Goal: Task Accomplishment & Management: Manage account settings

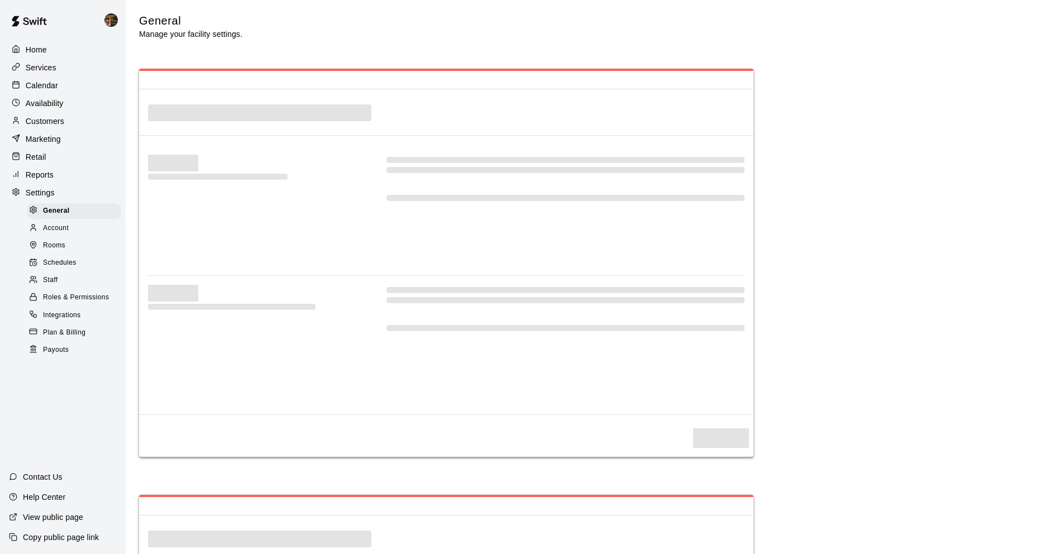
select select "**"
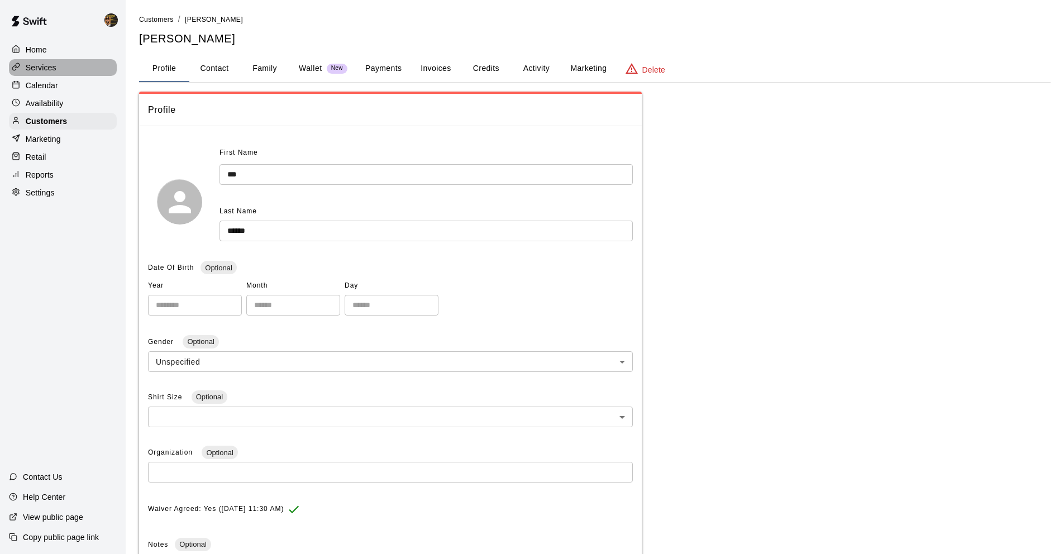
click at [66, 67] on div "Services" at bounding box center [63, 67] width 108 height 17
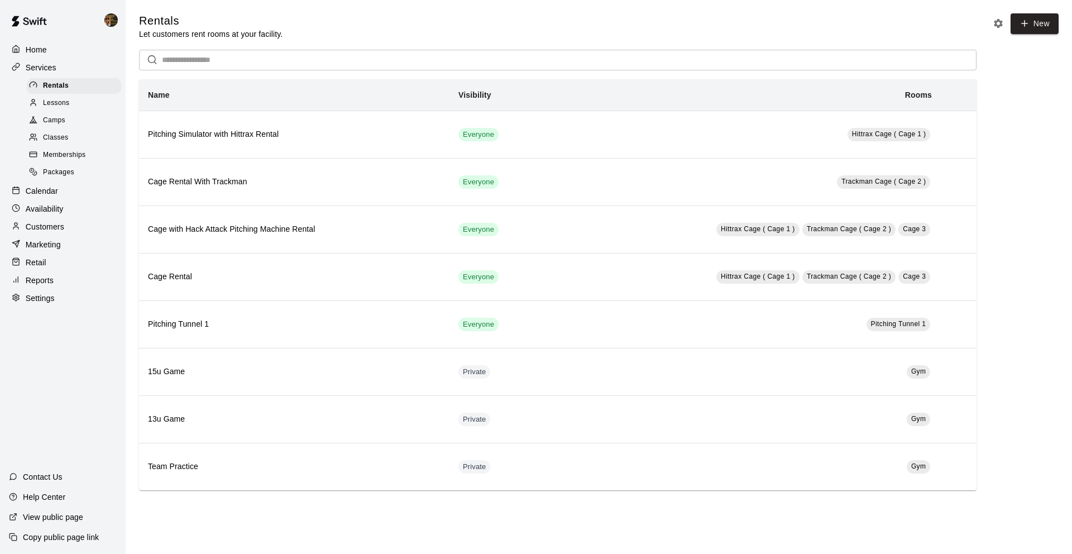
click at [70, 230] on div "Customers" at bounding box center [63, 226] width 108 height 17
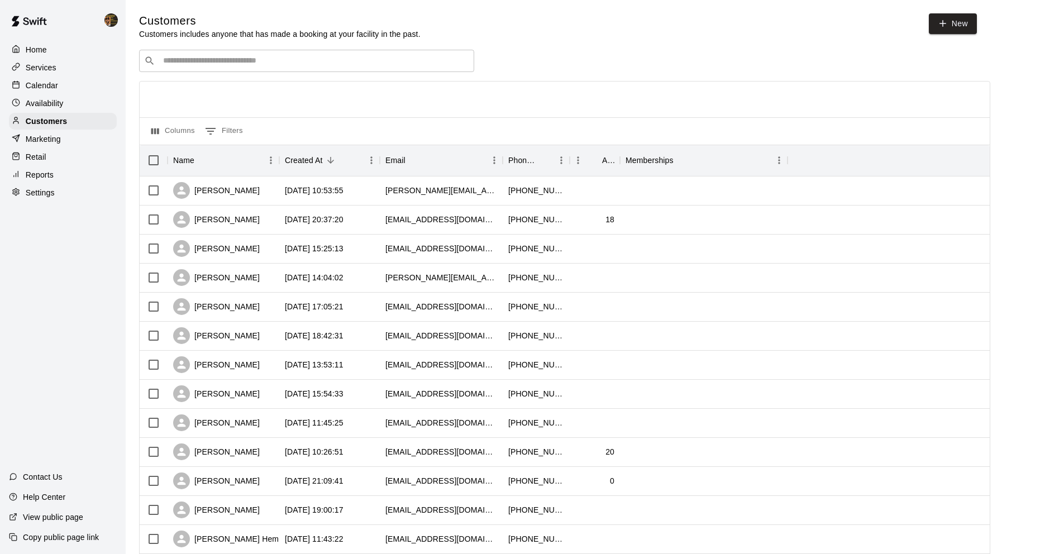
click at [80, 69] on div "Services" at bounding box center [63, 67] width 108 height 17
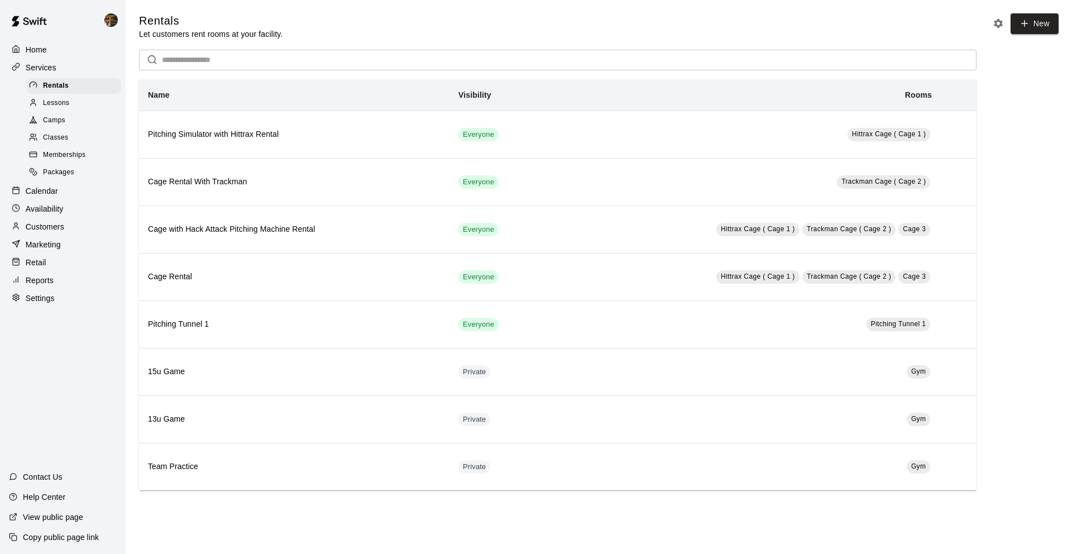
drag, startPoint x: 66, startPoint y: 224, endPoint x: 101, endPoint y: 190, distance: 49.0
click at [66, 225] on div "Customers" at bounding box center [63, 226] width 108 height 17
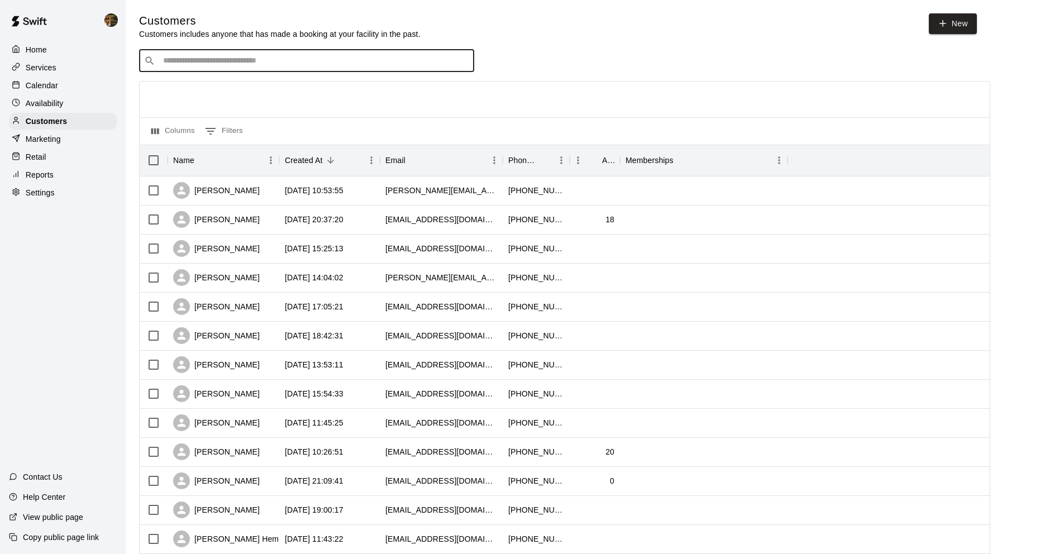
click at [217, 66] on input "Search customers by name or email" at bounding box center [314, 60] width 309 height 11
type input "***"
click at [240, 94] on span "aidansavinon21@gmail.com" at bounding box center [230, 96] width 120 height 8
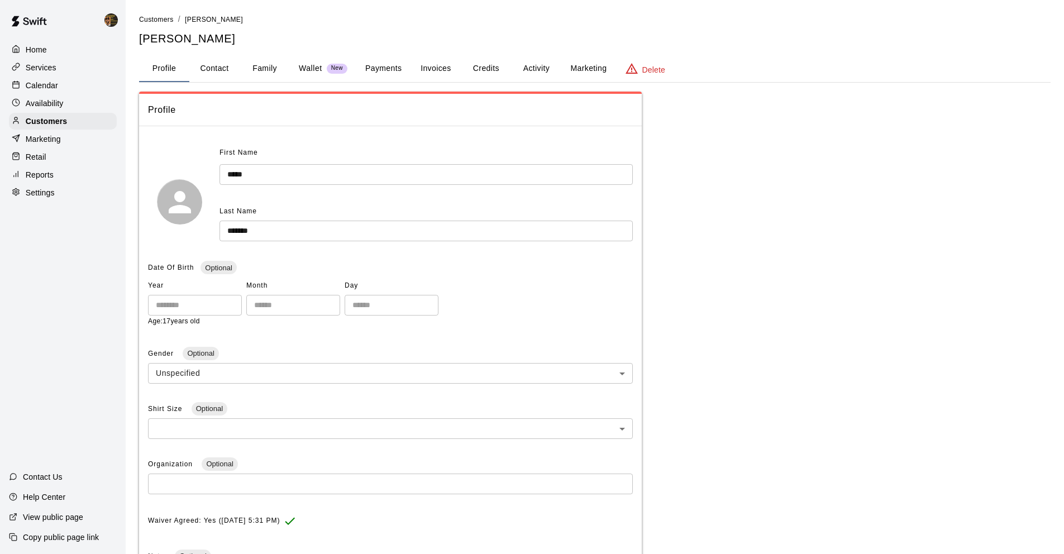
click at [494, 66] on button "Credits" at bounding box center [486, 68] width 50 height 27
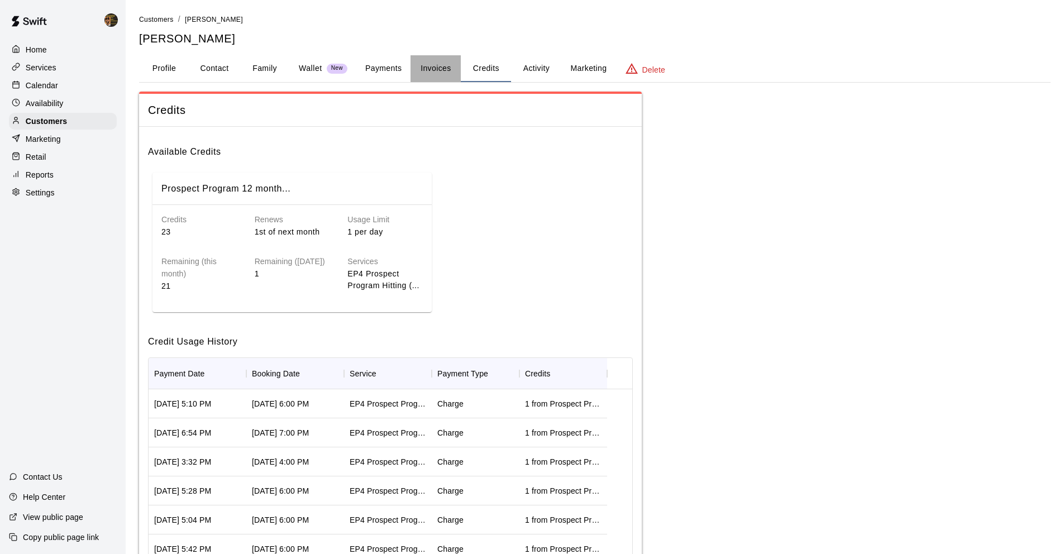
click at [452, 76] on button "Invoices" at bounding box center [436, 68] width 50 height 27
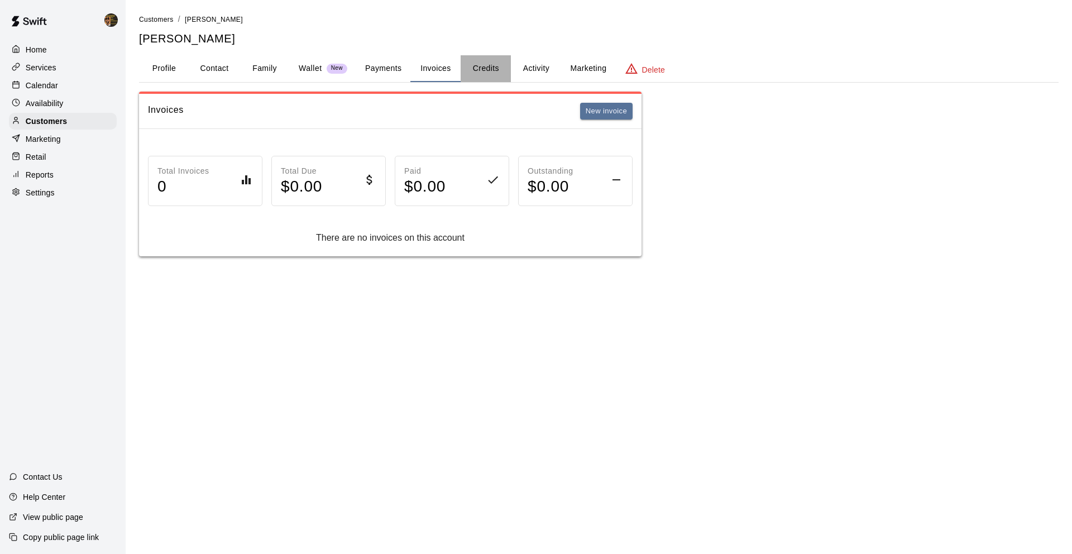
click at [507, 72] on button "Credits" at bounding box center [486, 68] width 50 height 27
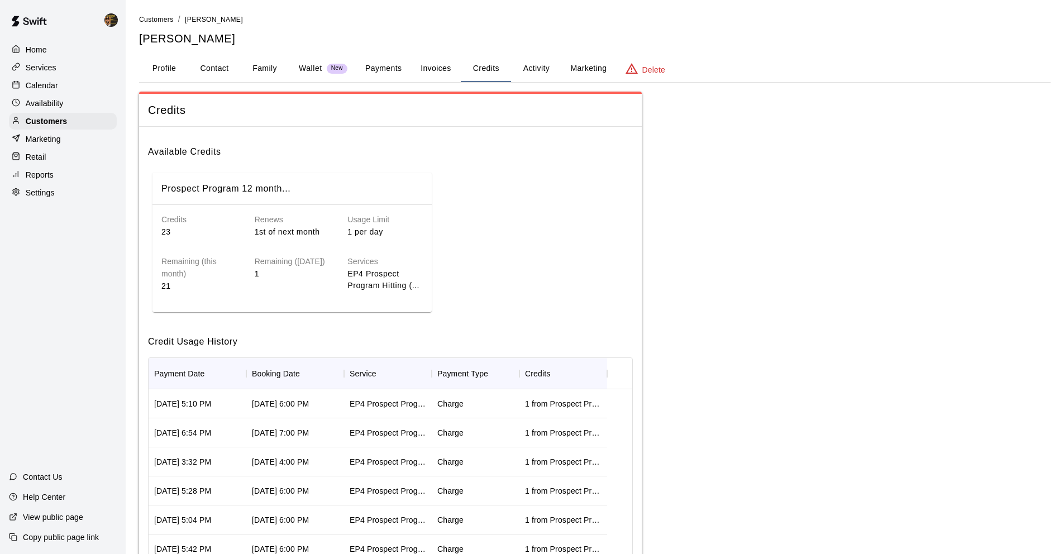
click at [556, 75] on button "Activity" at bounding box center [536, 68] width 50 height 27
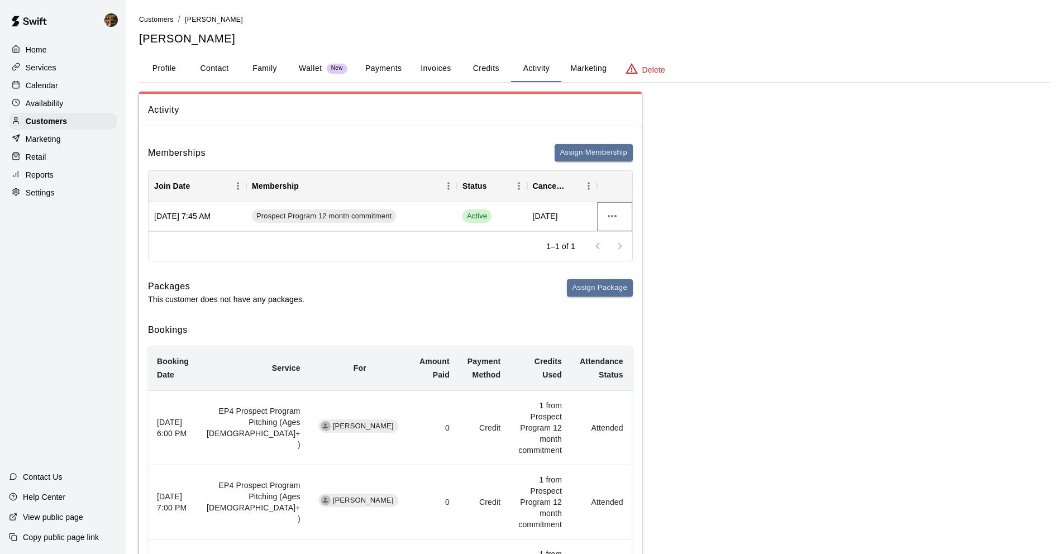
click at [616, 214] on icon "more actions" at bounding box center [611, 215] width 13 height 13
click at [521, 246] on div at bounding box center [536, 277] width 1072 height 554
click at [229, 69] on button "Contact" at bounding box center [214, 68] width 50 height 27
select select "**"
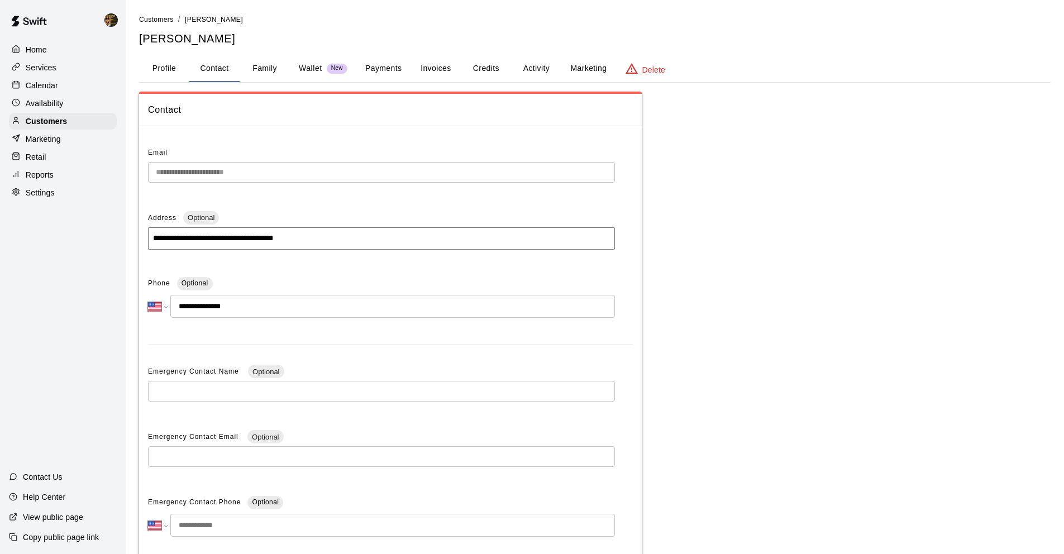
drag, startPoint x: 365, startPoint y: 61, endPoint x: 368, endPoint y: 66, distance: 6.0
click at [365, 61] on button "Payments" at bounding box center [383, 68] width 54 height 27
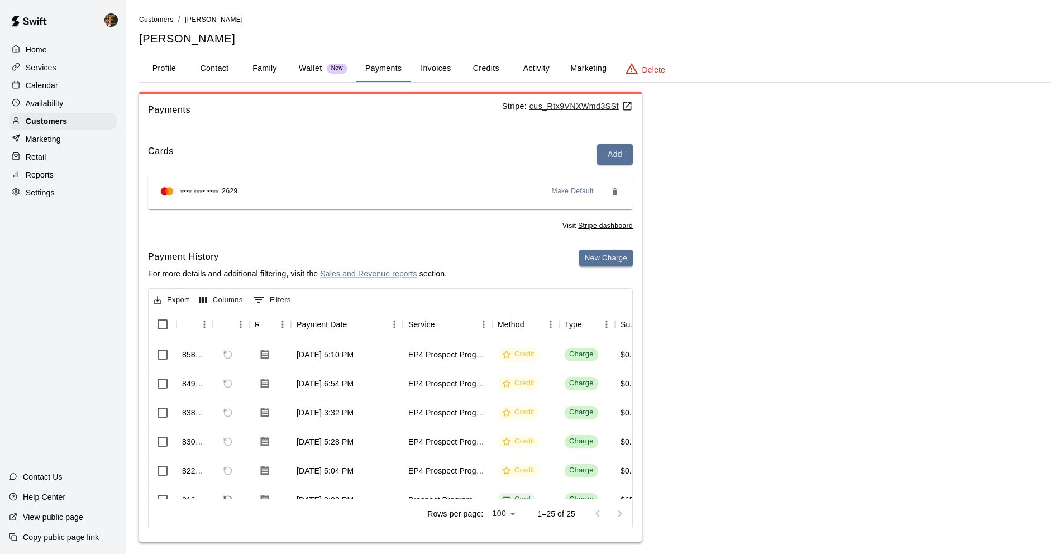
click at [542, 111] on p "Stripe: cus_Rtx9VNXWmd3SSf" at bounding box center [567, 107] width 131 height 12
click at [543, 110] on u "cus_Rtx9VNXWmd3SSf" at bounding box center [580, 106] width 103 height 9
